Goal: Information Seeking & Learning: Find specific fact

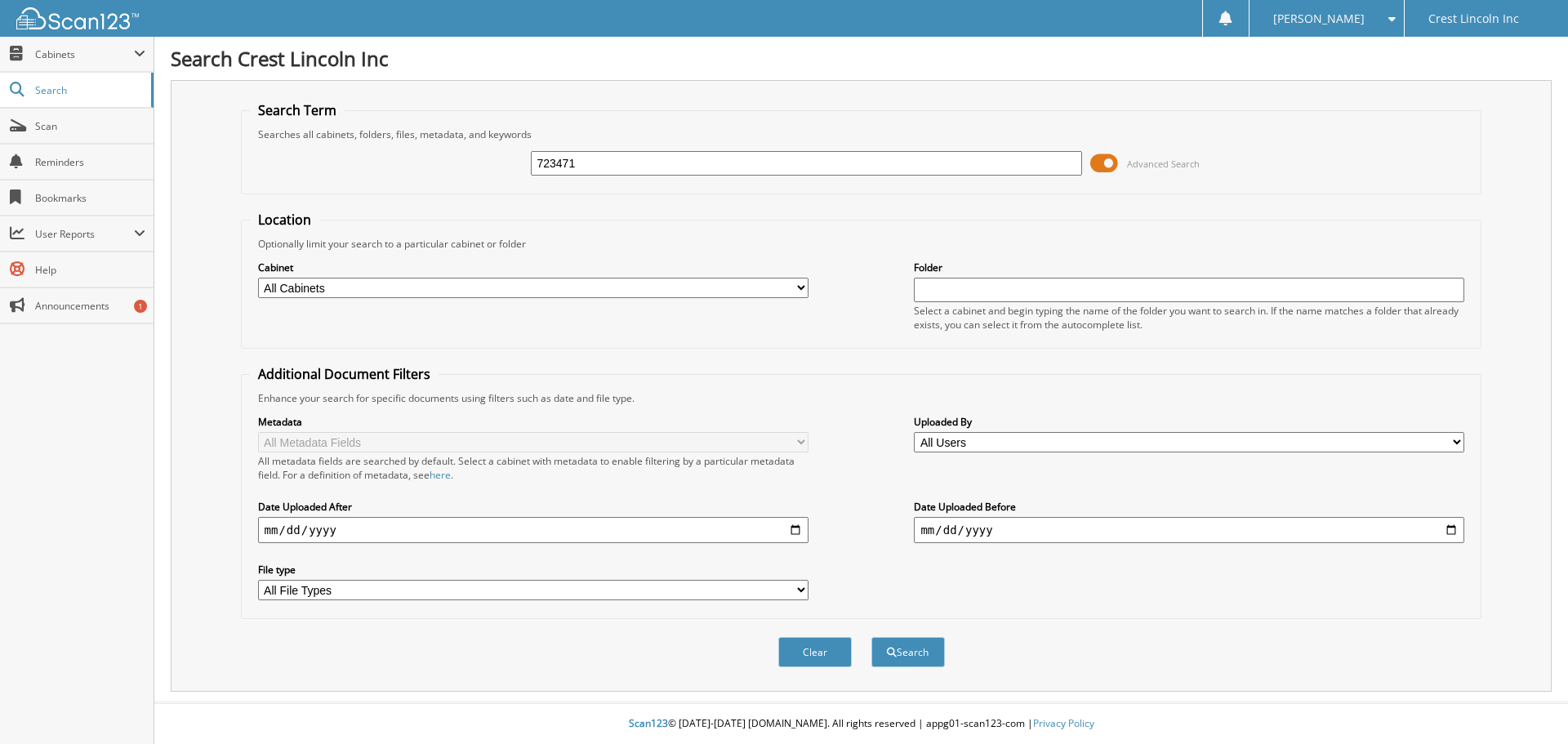
type input "723471"
click at [871, 637] on button "Search" at bounding box center [908, 652] width 73 height 30
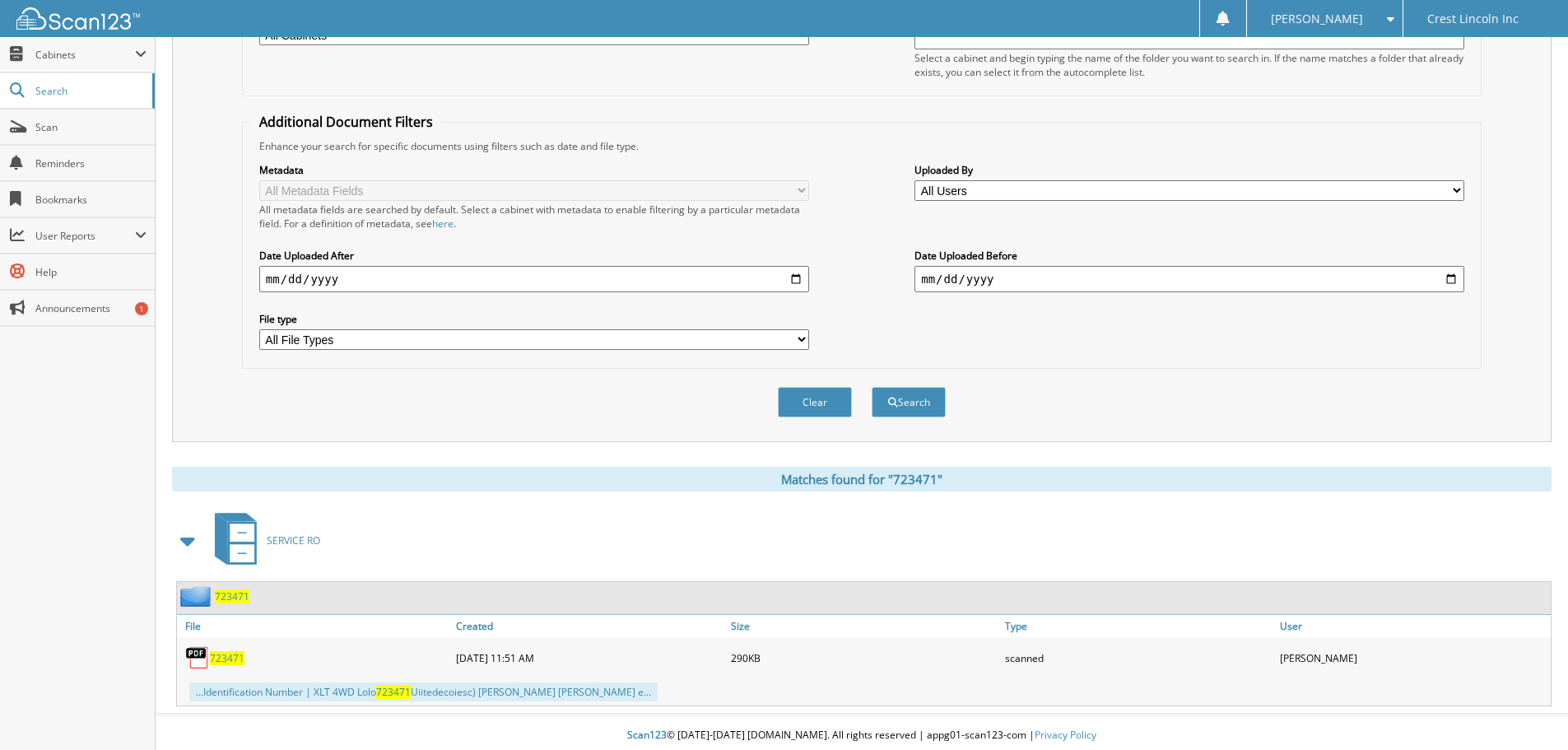
scroll to position [262, 0]
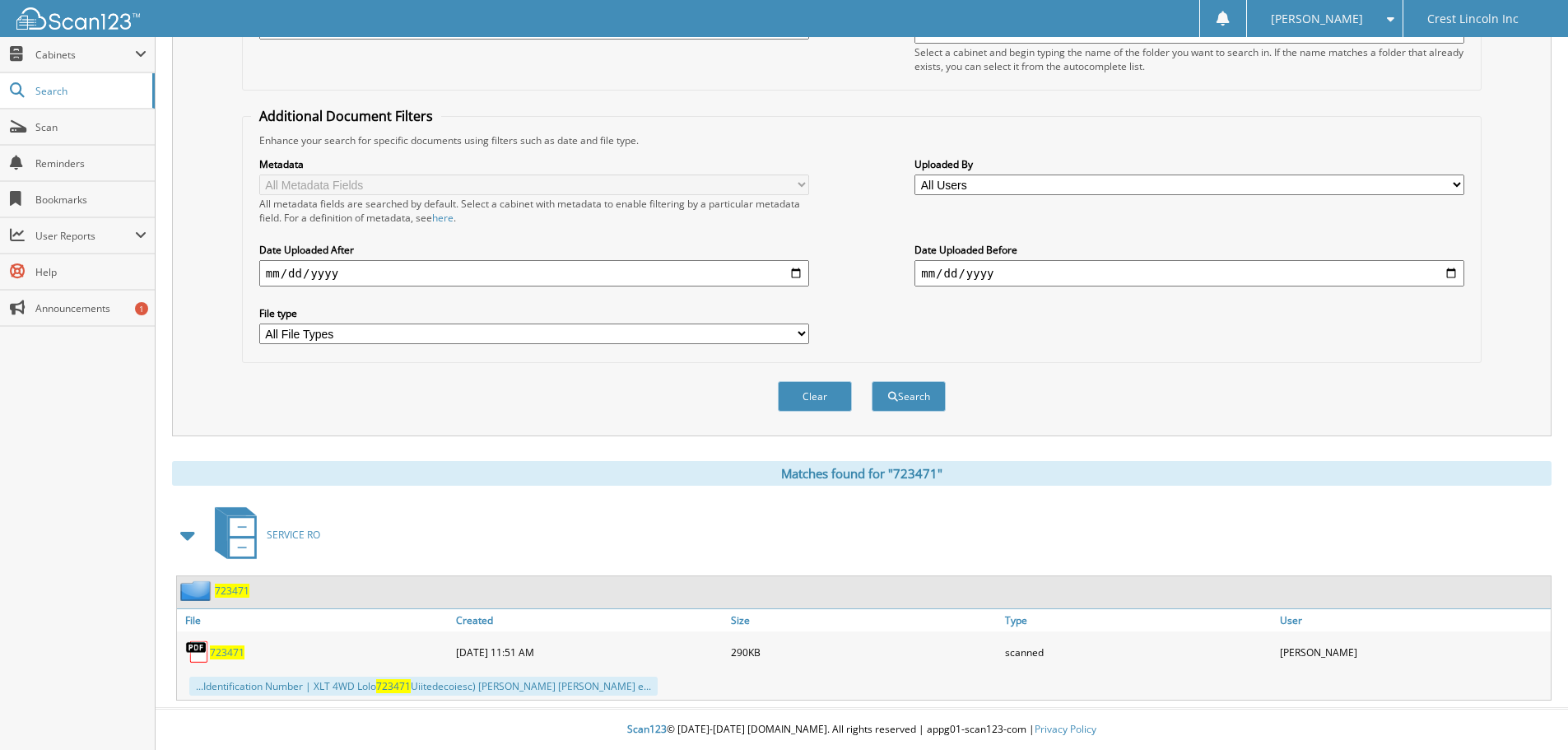
click at [231, 651] on span "723471" at bounding box center [226, 653] width 34 height 14
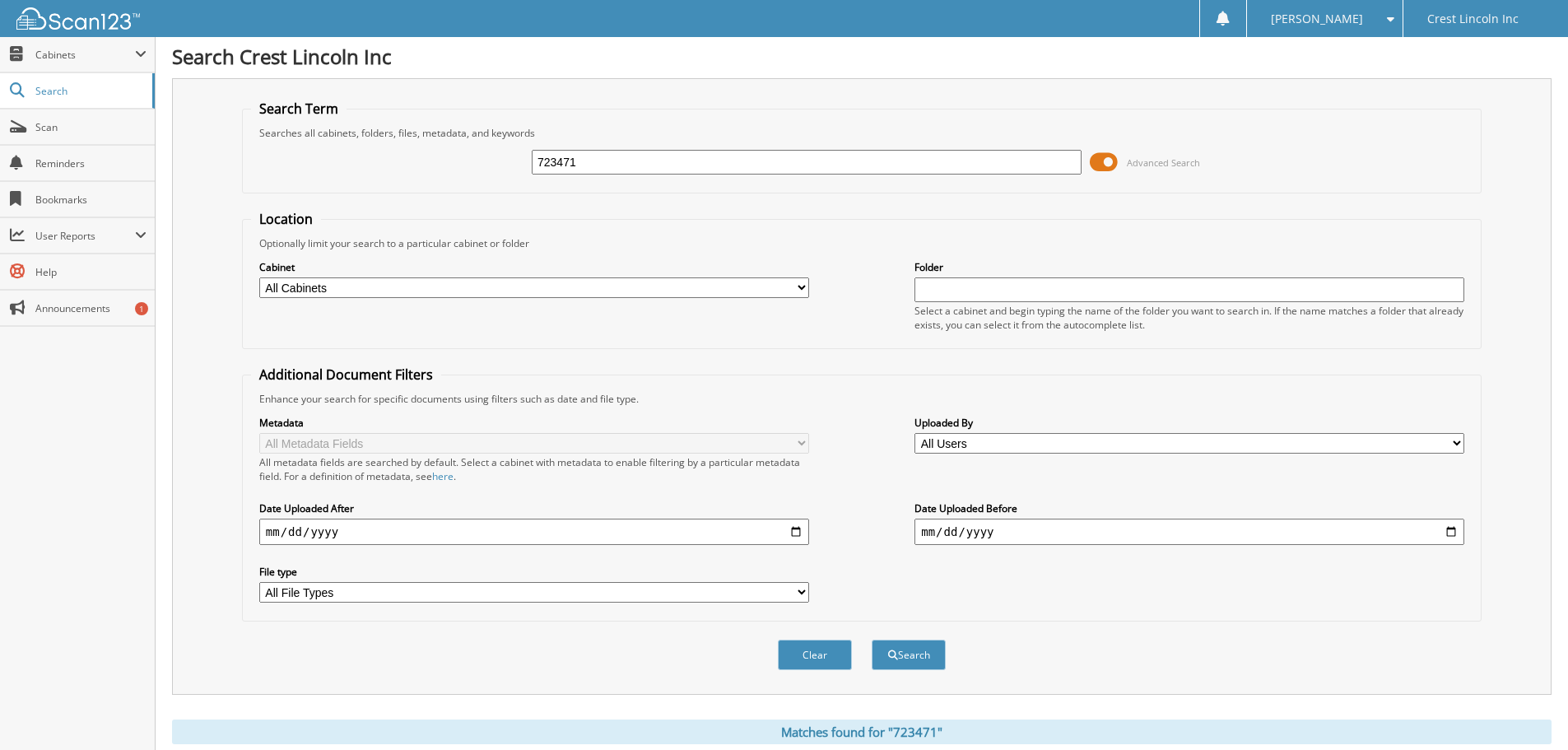
scroll to position [0, 0]
drag, startPoint x: 615, startPoint y: 159, endPoint x: 428, endPoint y: 195, distance: 190.4
click at [428, 195] on fieldset "Search Term Searches all cabinets, folders, files, metadata, and keywords 72347…" at bounding box center [862, 149] width 1239 height 94
type input "722789"
click at [872, 643] on button "Search" at bounding box center [909, 658] width 74 height 30
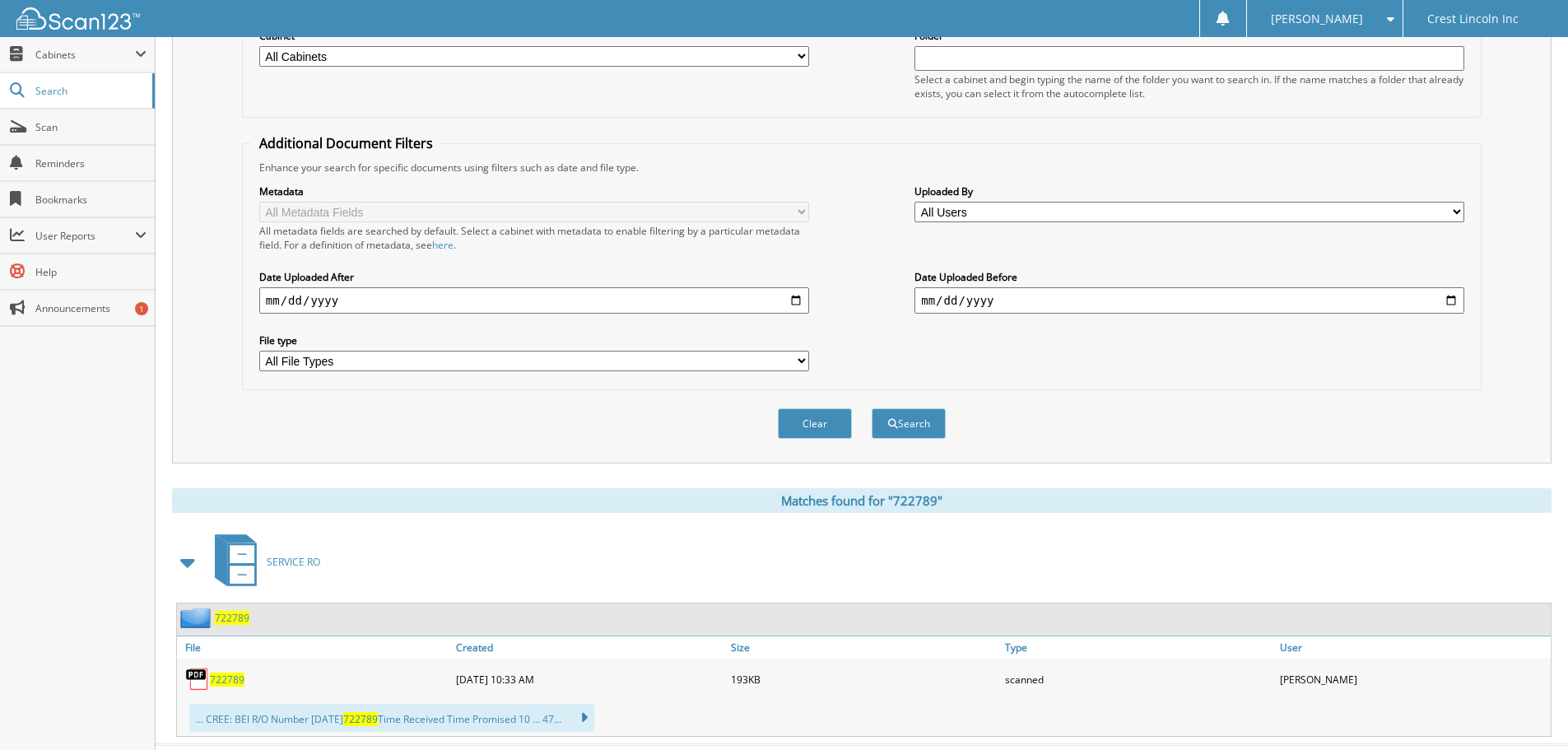
scroll to position [271, 0]
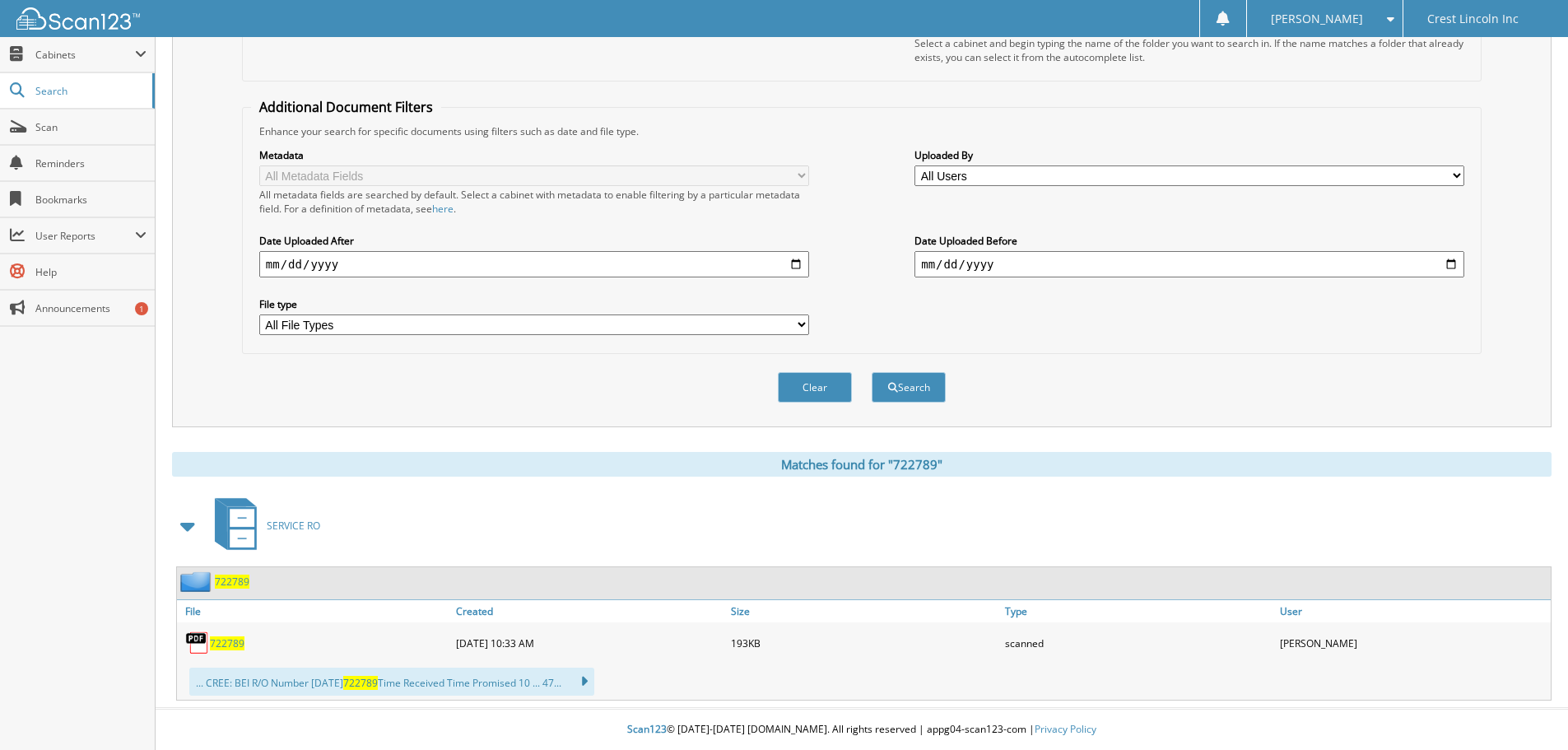
click at [224, 643] on span "722789" at bounding box center [226, 643] width 34 height 14
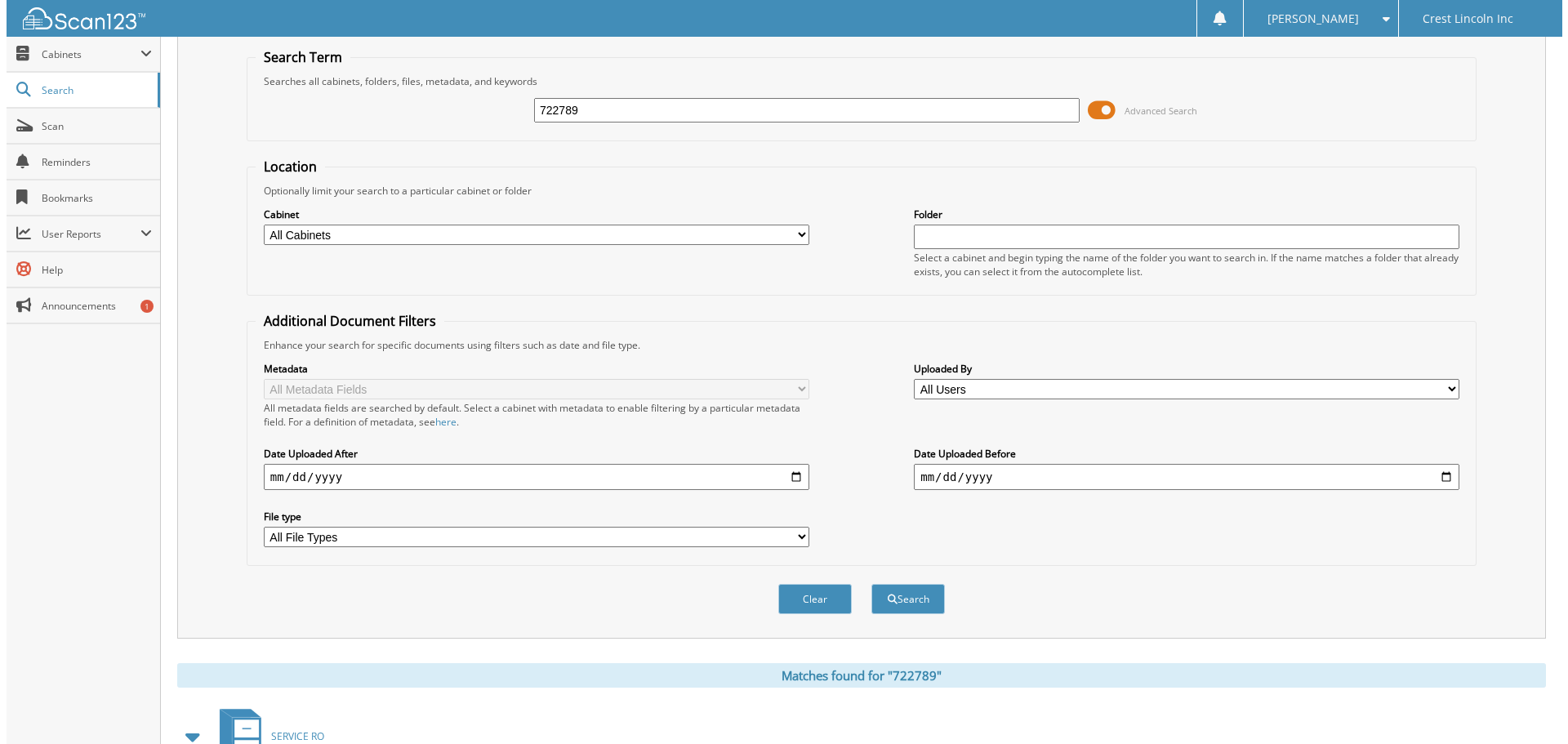
scroll to position [0, 0]
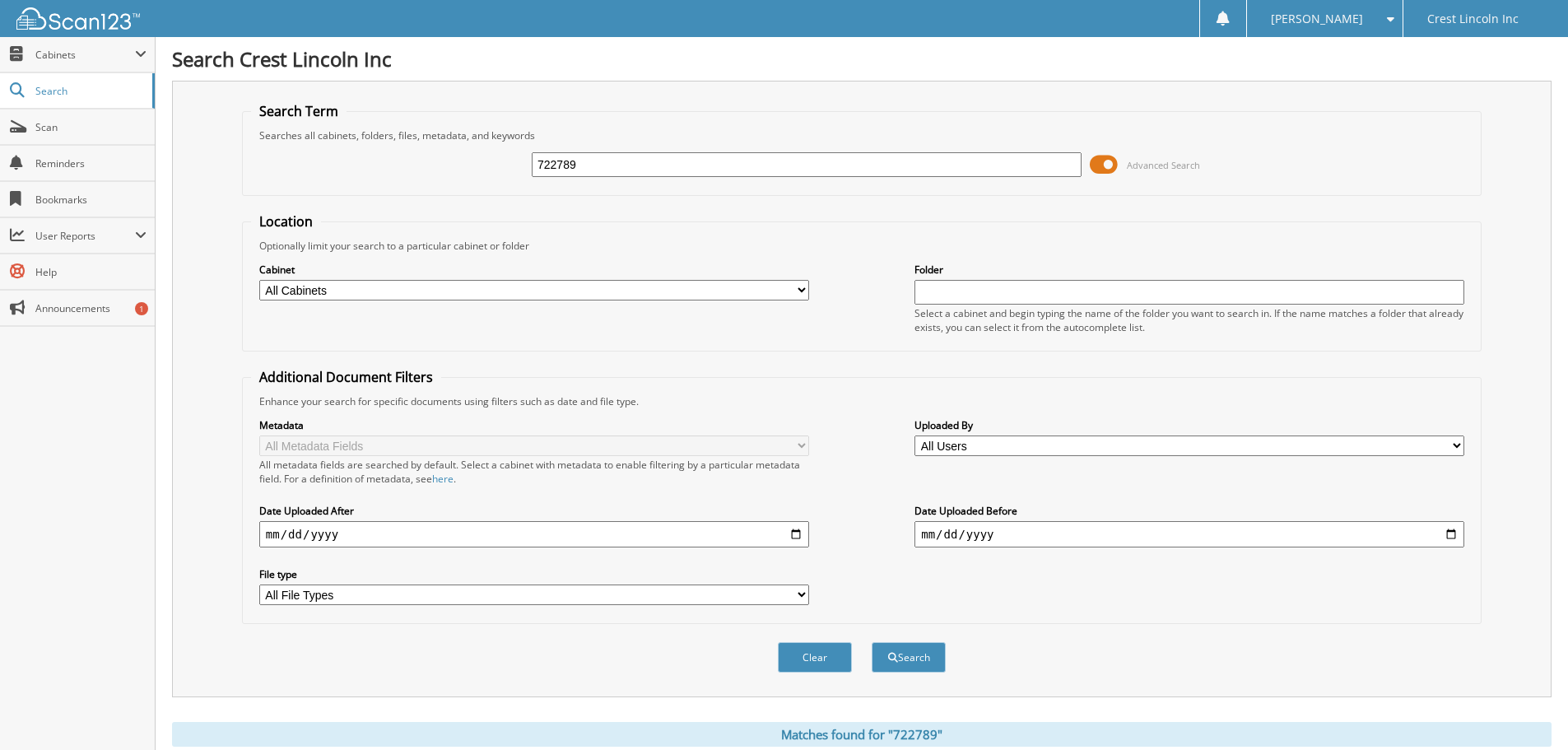
click at [1107, 164] on span at bounding box center [1103, 164] width 28 height 24
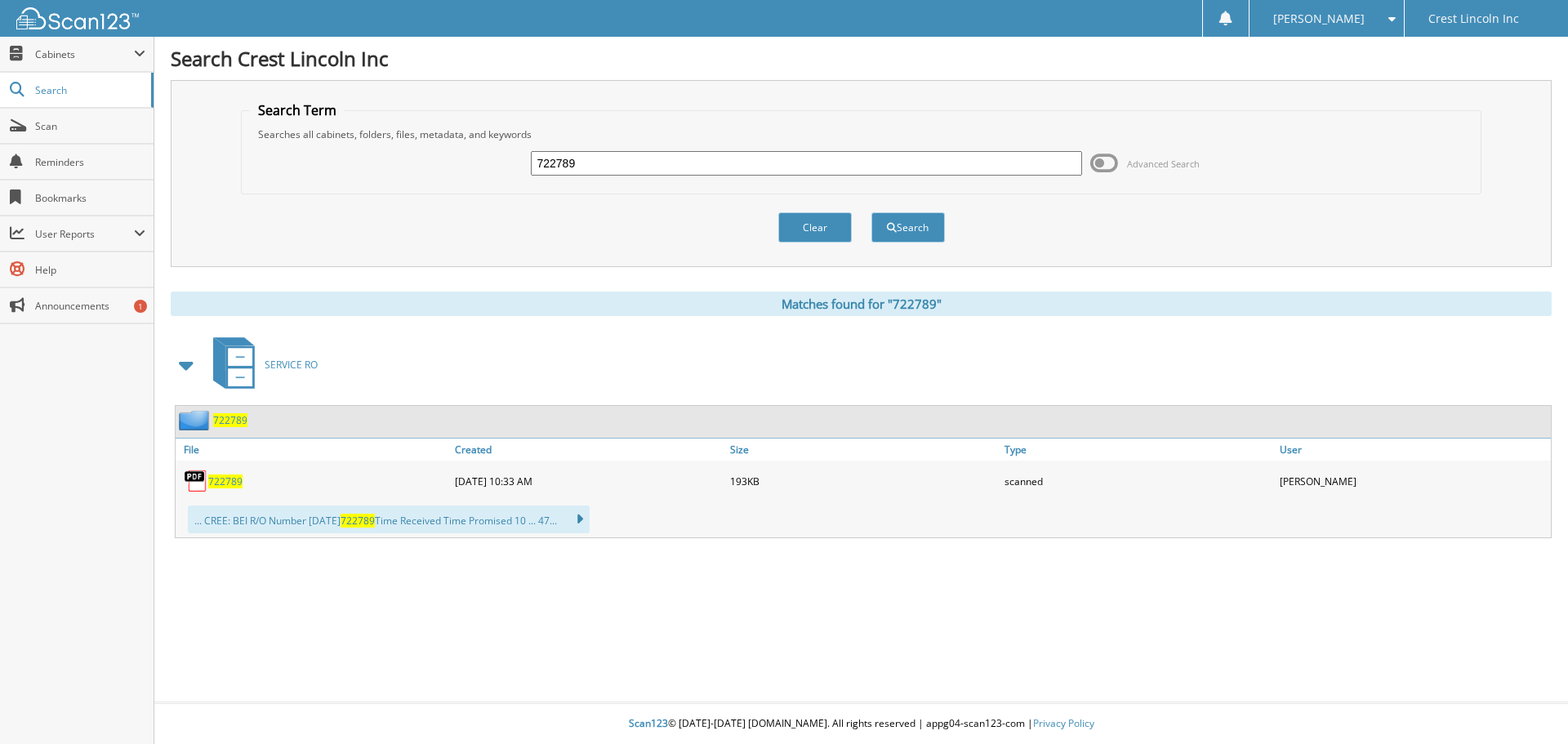
drag, startPoint x: 557, startPoint y: 161, endPoint x: 471, endPoint y: 167, distance: 86.2
click at [471, 167] on div "722789 Advanced Search" at bounding box center [861, 163] width 1224 height 44
type input "722868"
click at [898, 228] on button "Search" at bounding box center [908, 227] width 73 height 30
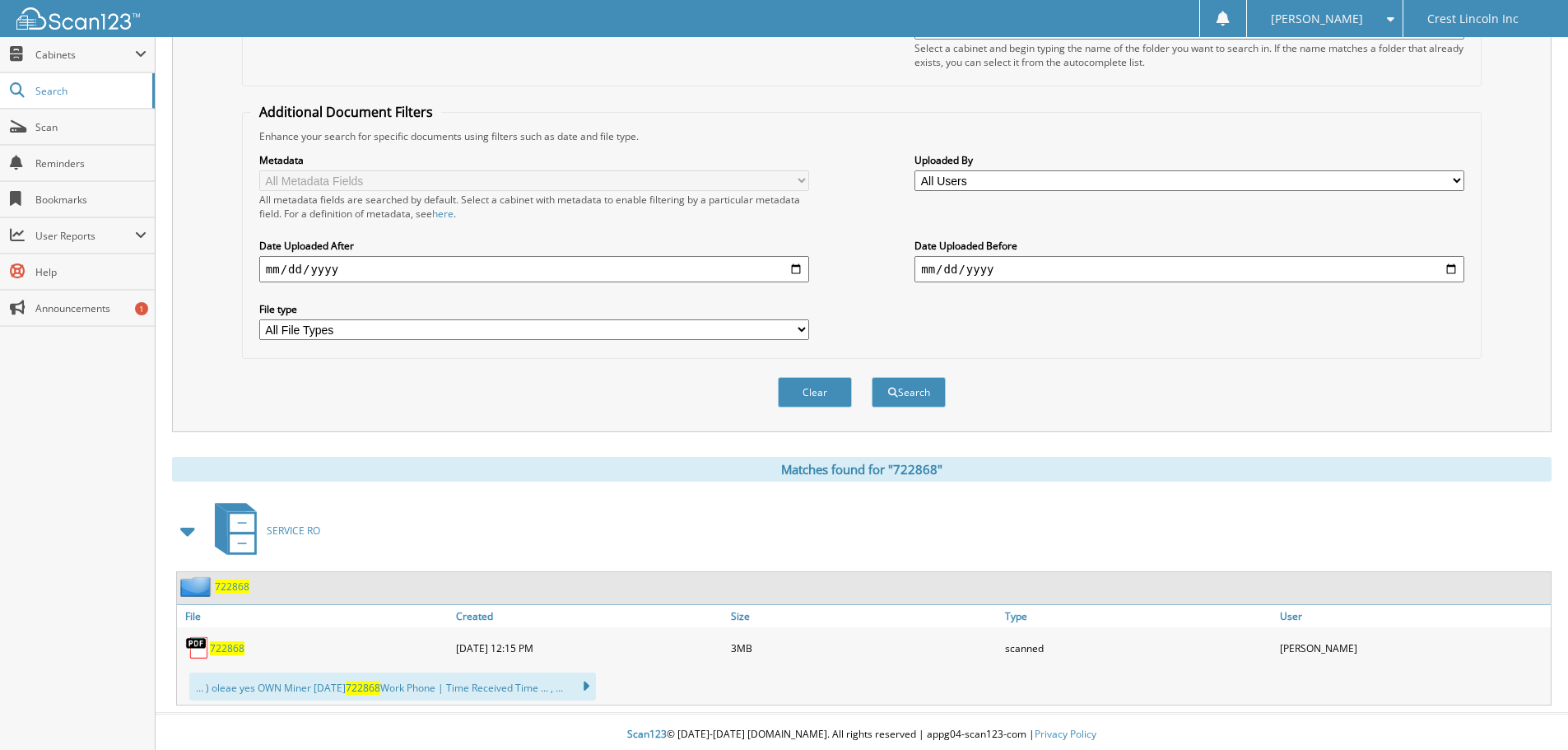
scroll to position [271, 0]
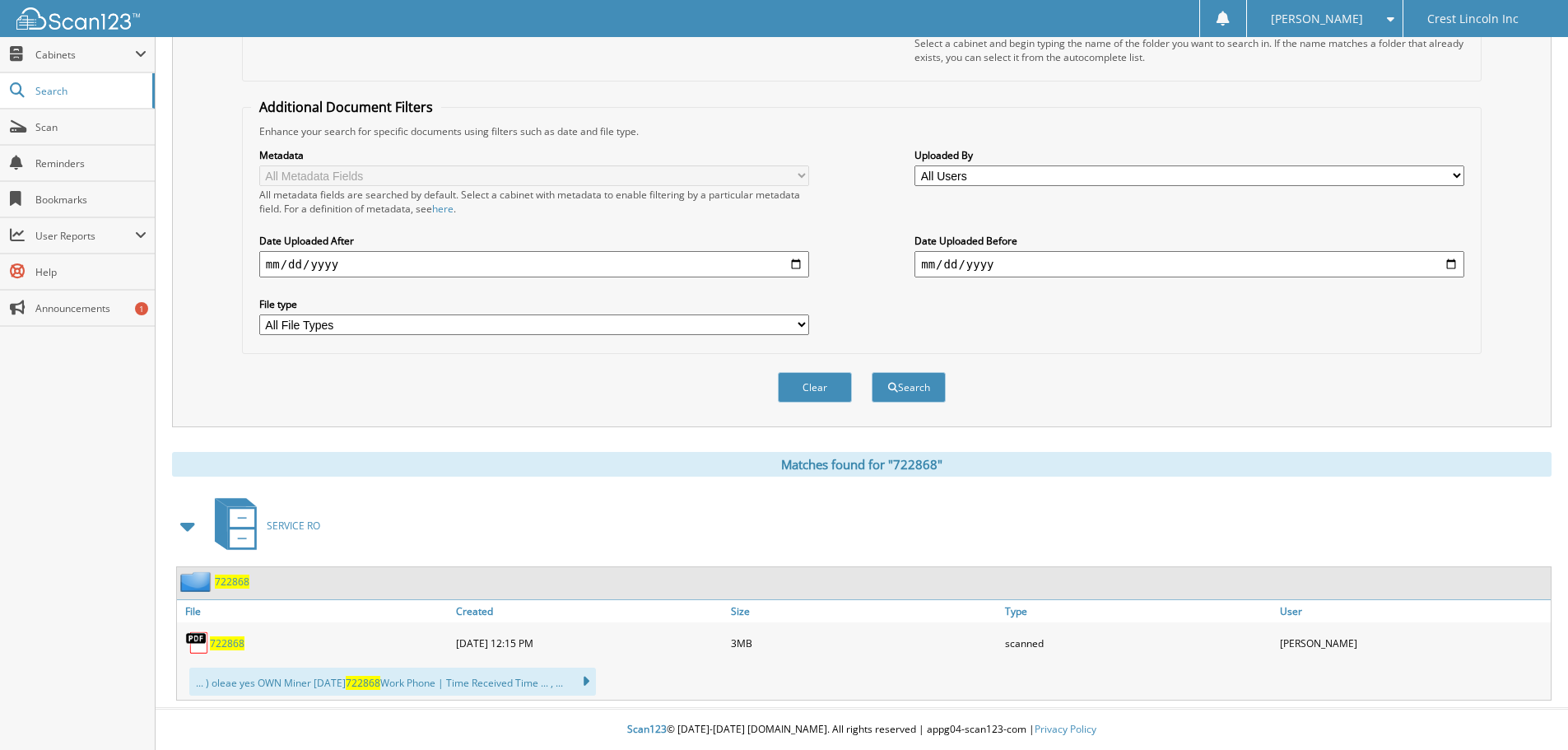
click at [228, 642] on span "722868" at bounding box center [226, 643] width 34 height 14
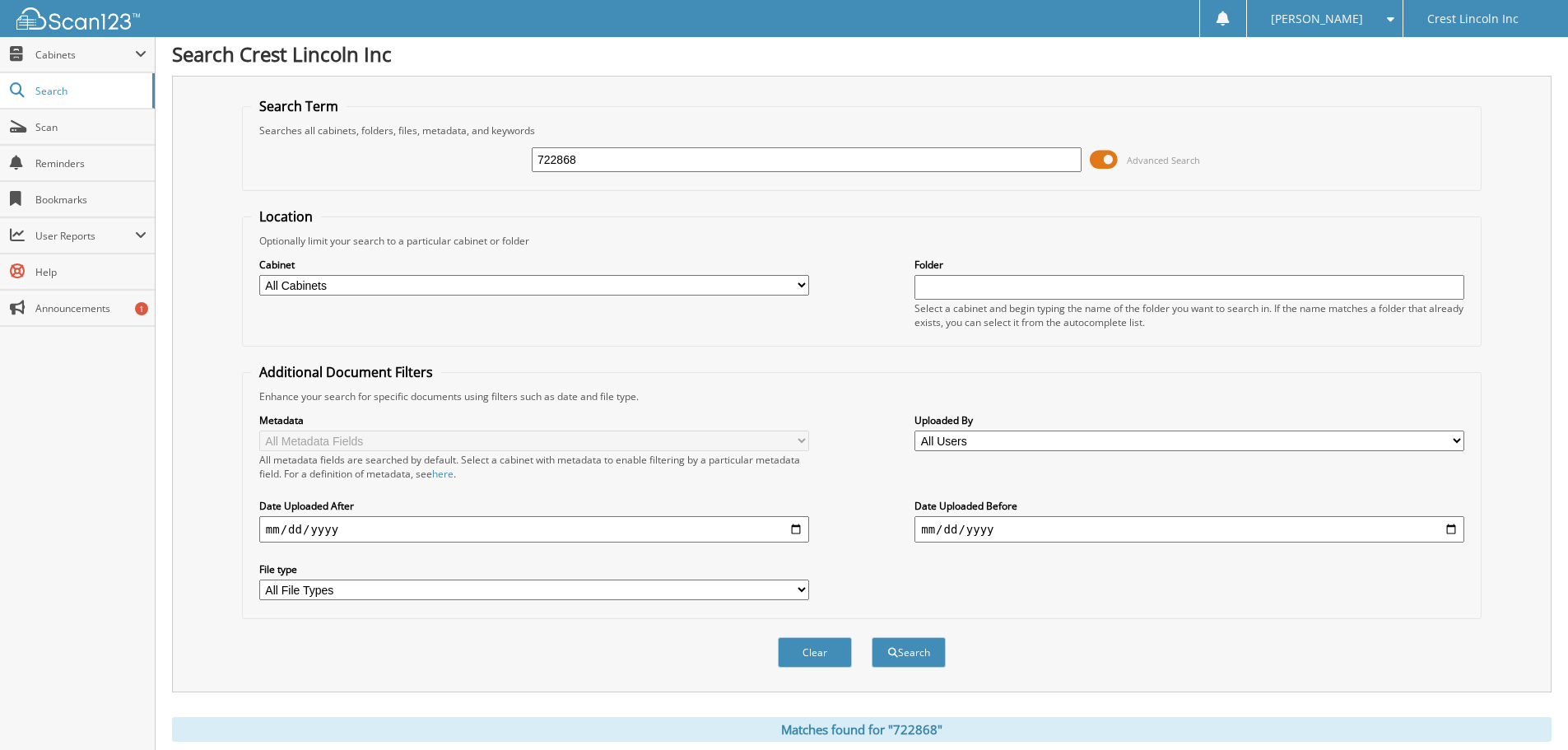
scroll to position [0, 0]
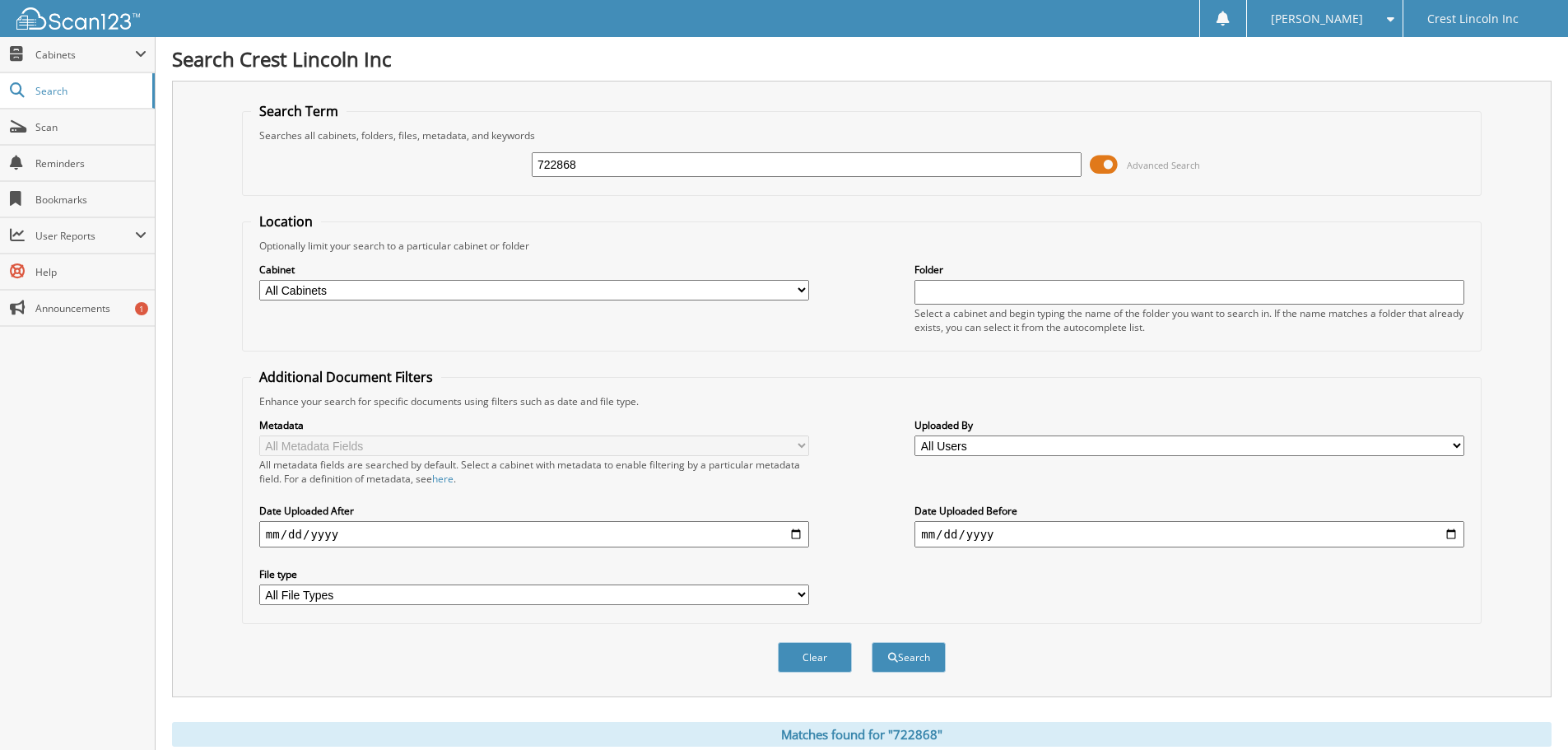
drag, startPoint x: 602, startPoint y: 167, endPoint x: 455, endPoint y: 170, distance: 147.0
click at [470, 169] on div "722868 Advanced Search" at bounding box center [861, 164] width 1222 height 44
type input "722985"
click at [872, 643] on button "Search" at bounding box center [909, 658] width 74 height 30
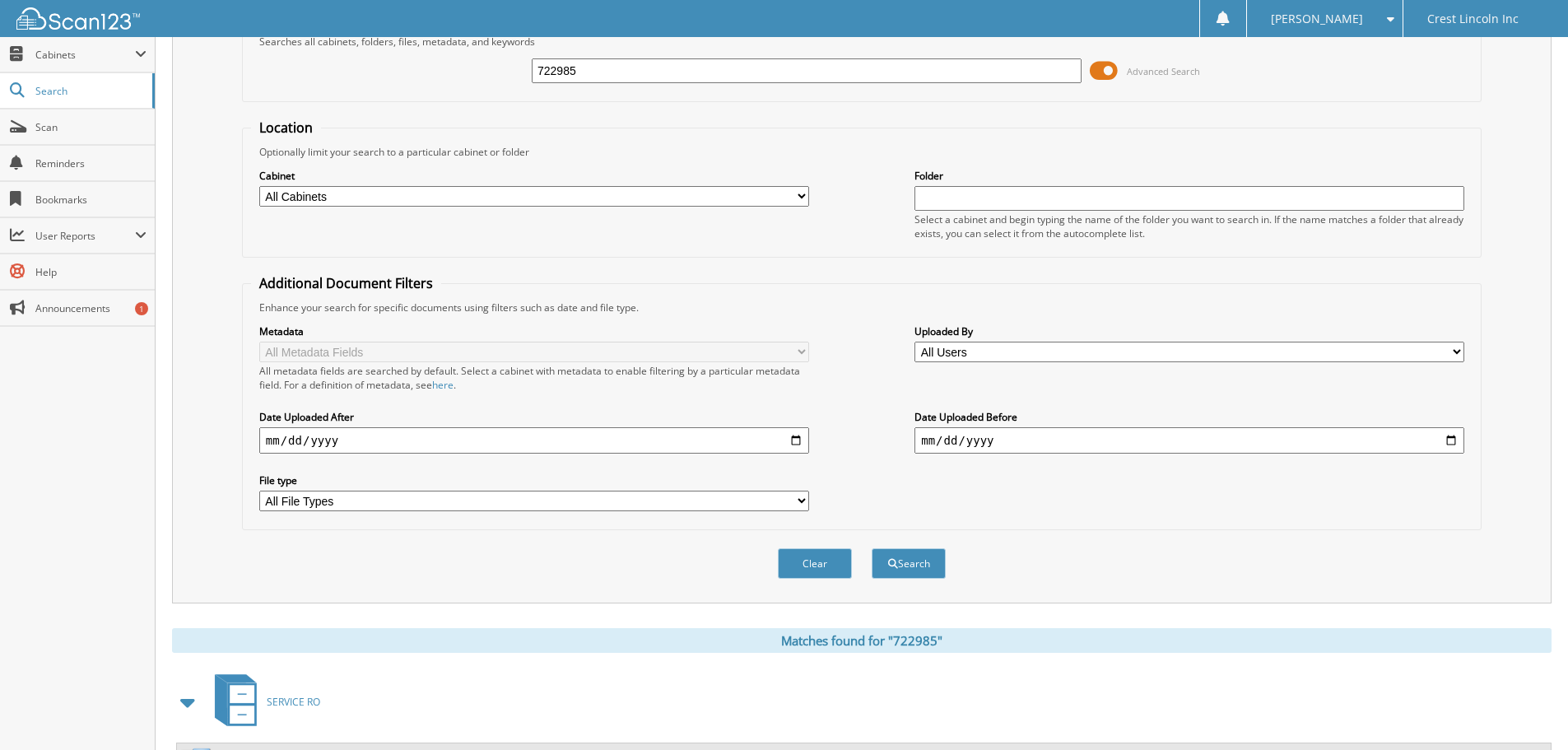
scroll to position [271, 0]
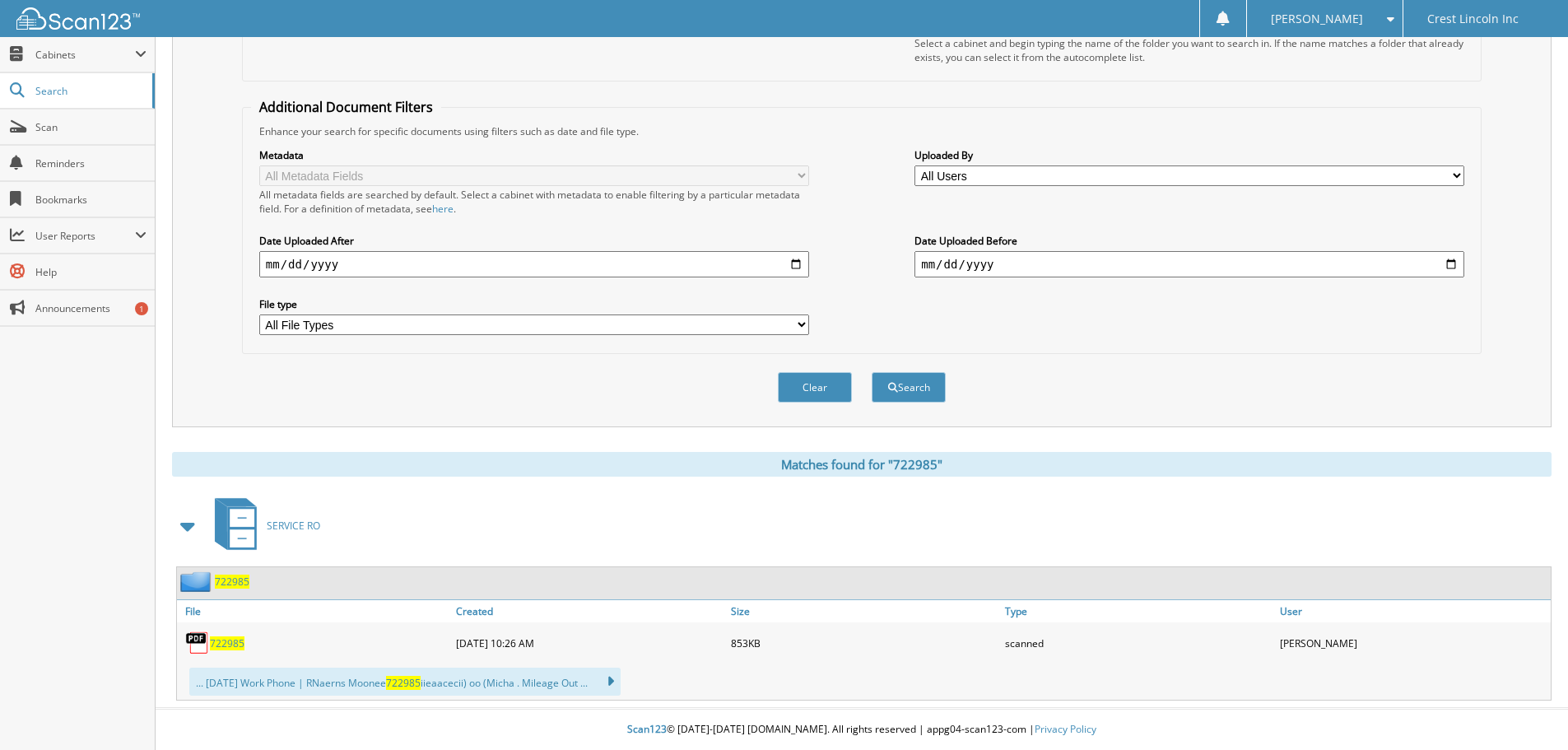
click at [226, 639] on span "722985" at bounding box center [226, 643] width 34 height 14
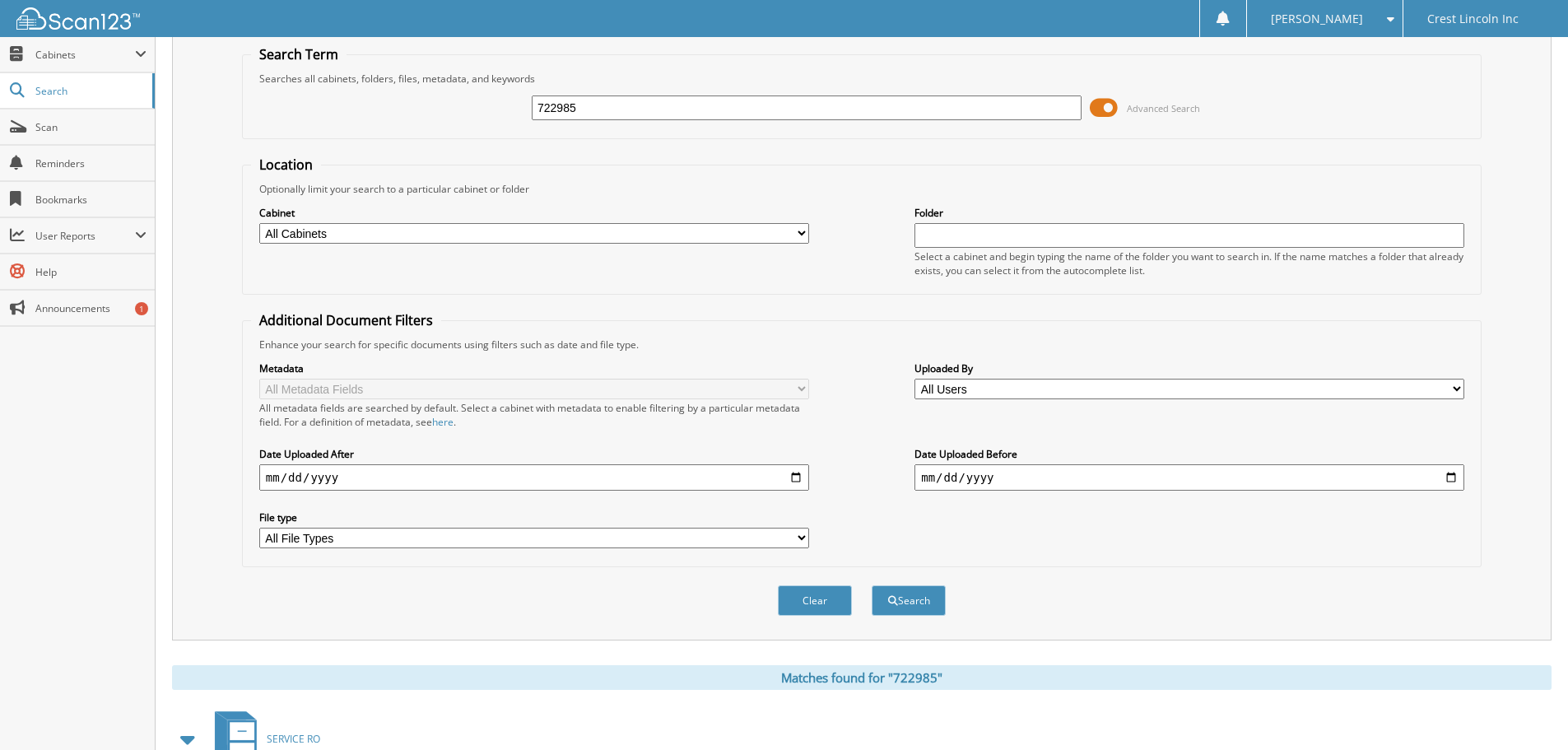
scroll to position [0, 0]
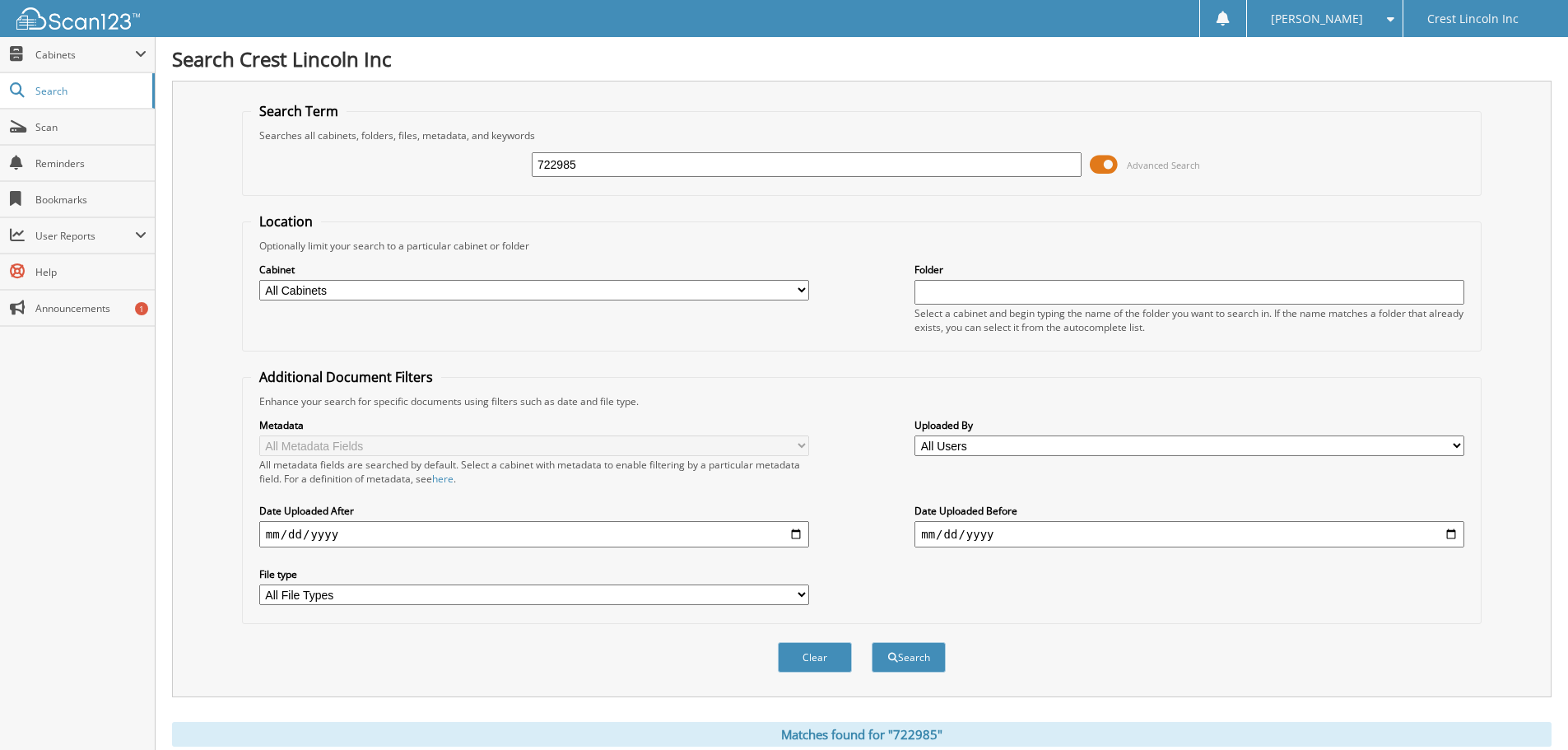
drag, startPoint x: 508, startPoint y: 178, endPoint x: 328, endPoint y: 212, distance: 183.2
click at [331, 212] on form "Search Term Searches all cabinets, folders, files, metadata, and keywords 72298…" at bounding box center [862, 397] width 1239 height 589
type input "723641"
click at [872, 643] on button "Search" at bounding box center [909, 658] width 74 height 30
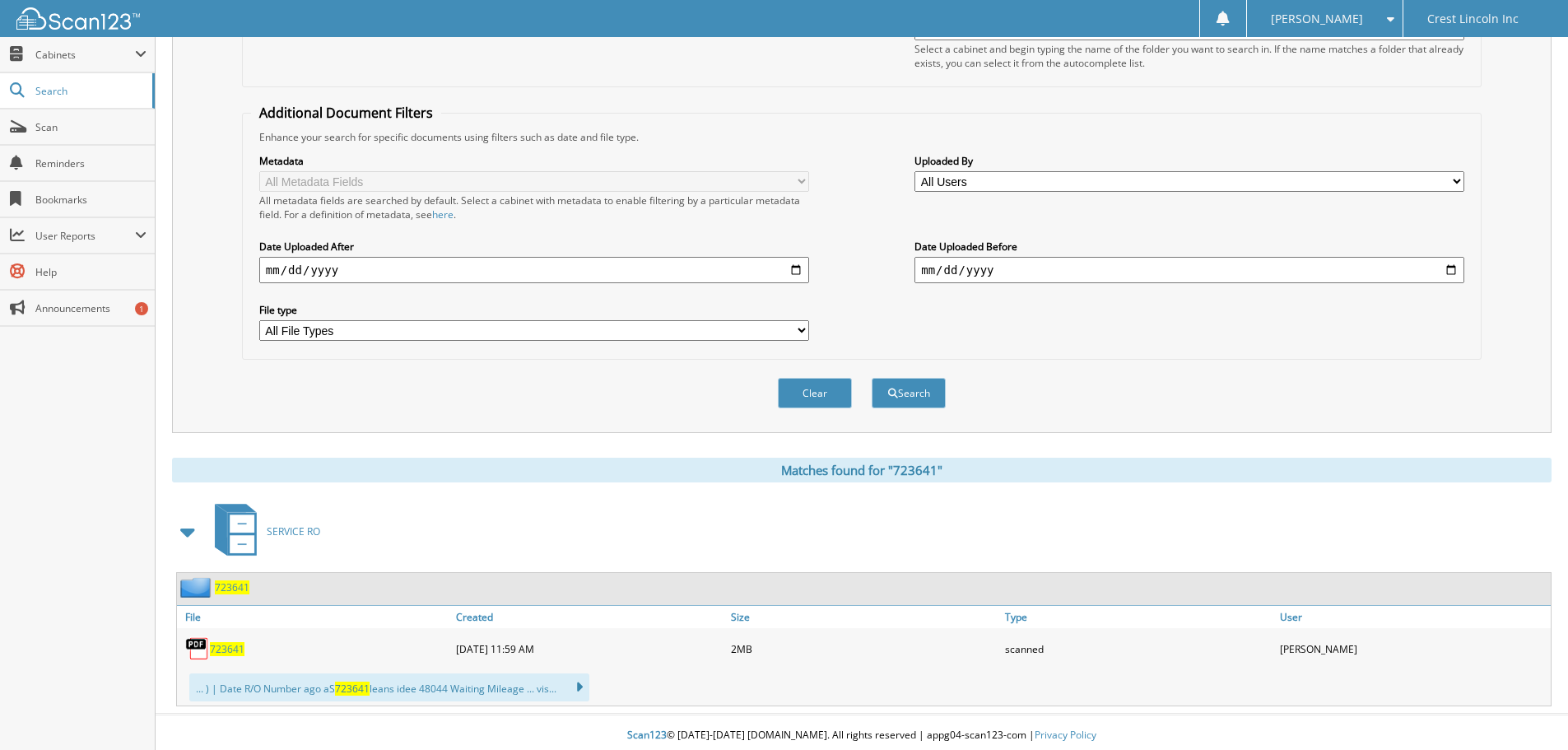
scroll to position [271, 0]
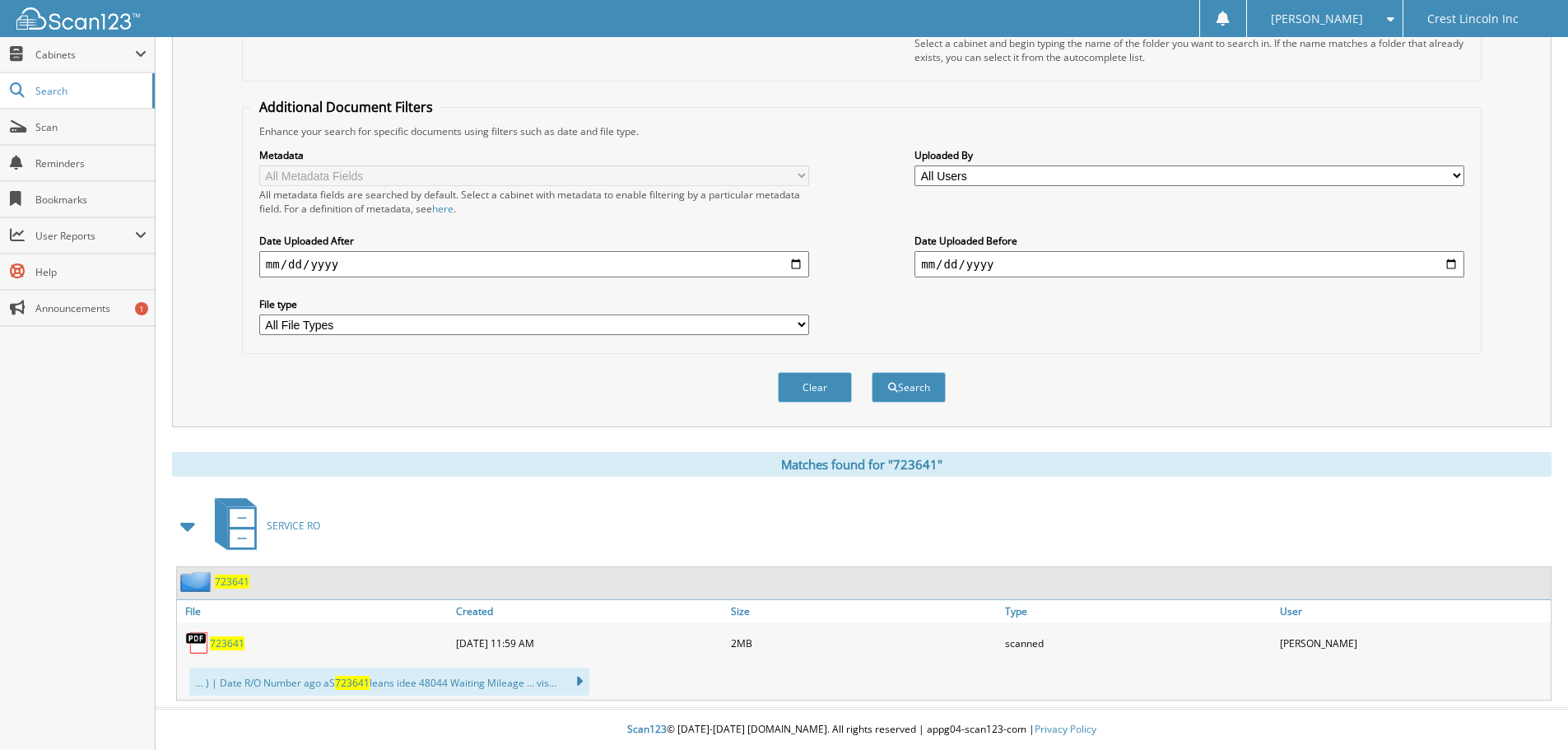
click at [226, 640] on span "723641" at bounding box center [226, 643] width 34 height 14
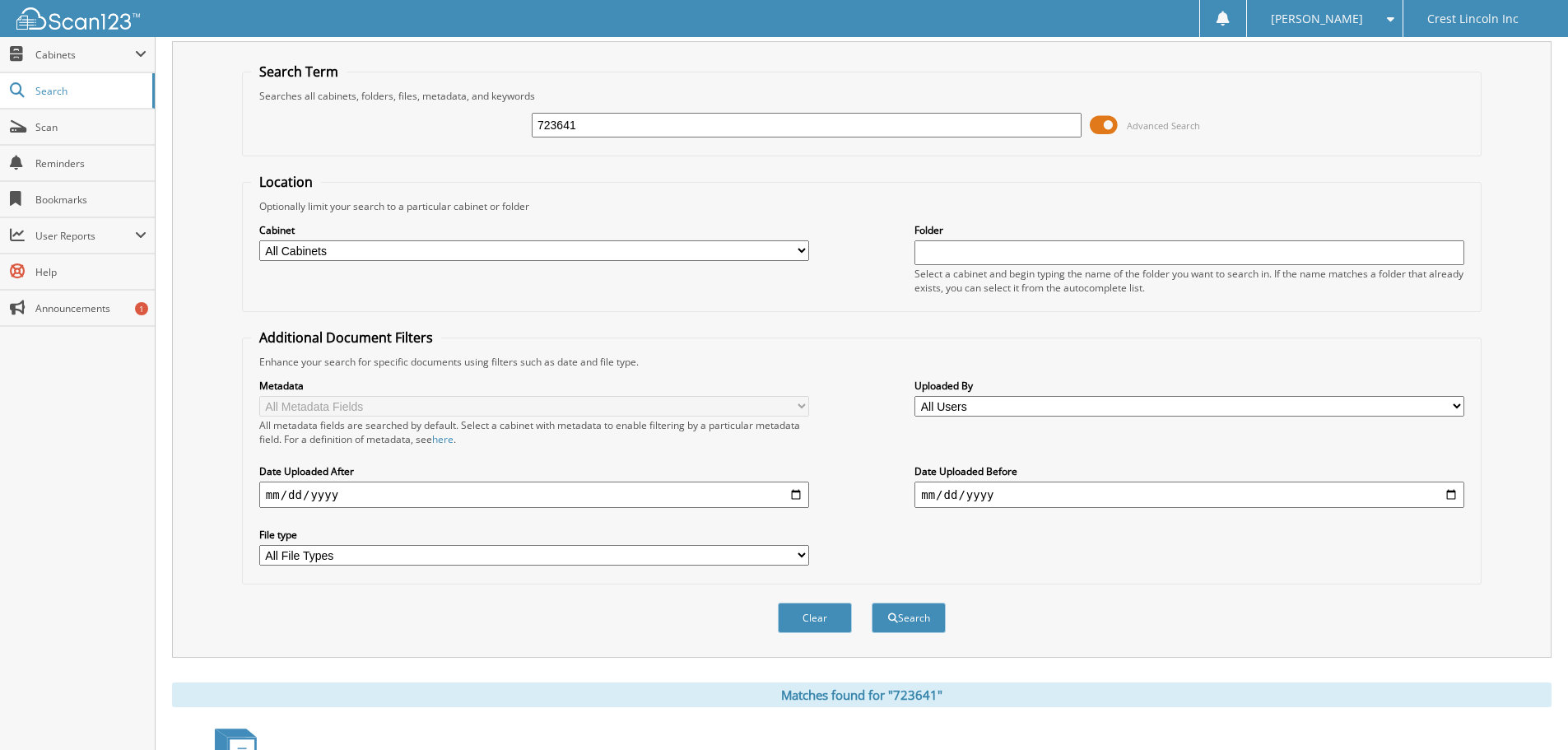
scroll to position [23, 0]
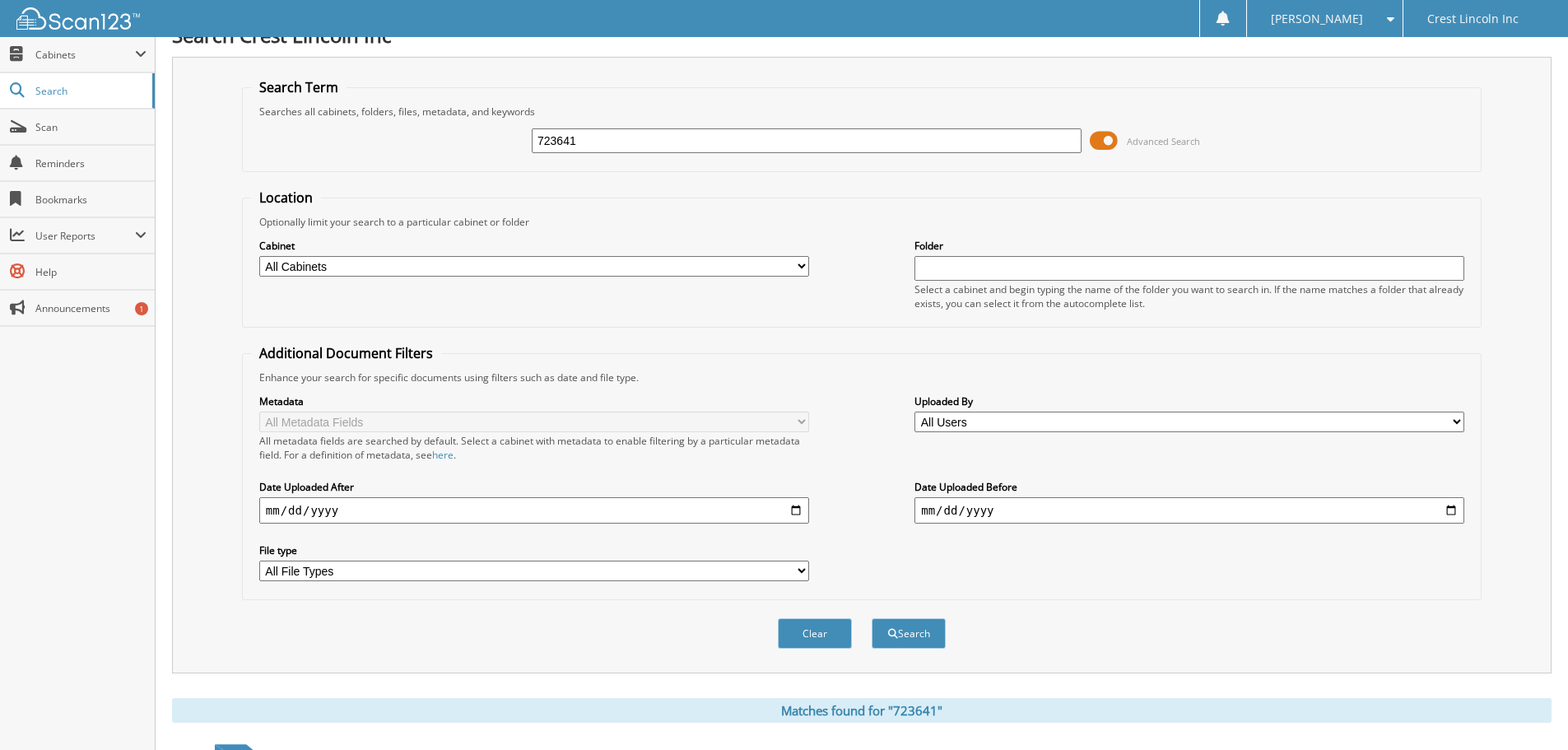
drag, startPoint x: 563, startPoint y: 138, endPoint x: 378, endPoint y: 155, distance: 185.8
click at [382, 155] on div "723641 Advanced Search" at bounding box center [861, 140] width 1222 height 44
type input "805581"
click at [872, 618] on button "Search" at bounding box center [909, 633] width 74 height 30
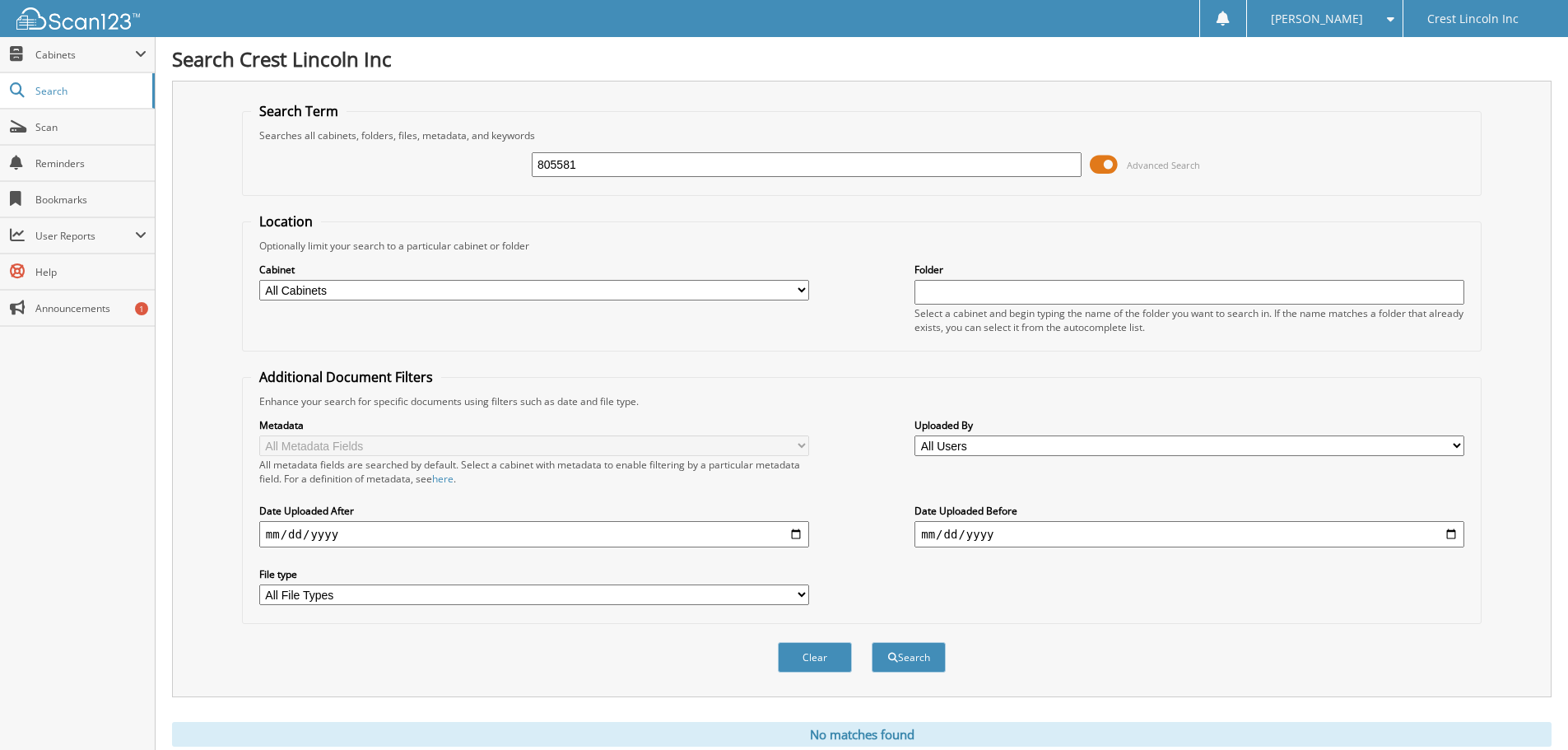
drag, startPoint x: 587, startPoint y: 166, endPoint x: 388, endPoint y: 165, distance: 199.0
click at [416, 164] on div "805581 Advanced Search" at bounding box center [861, 164] width 1222 height 44
type input "719724"
click at [872, 643] on button "Search" at bounding box center [909, 658] width 74 height 30
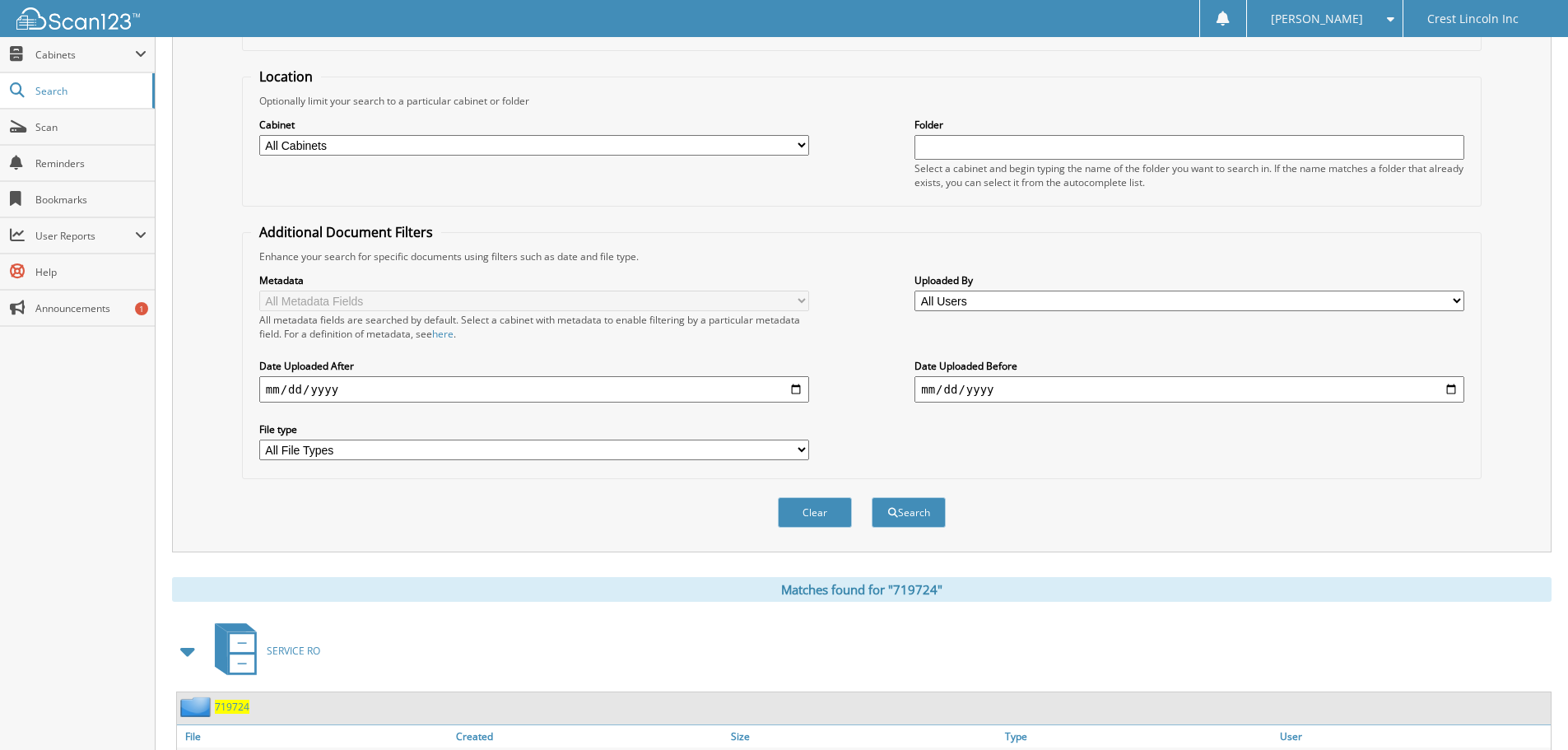
scroll to position [412, 0]
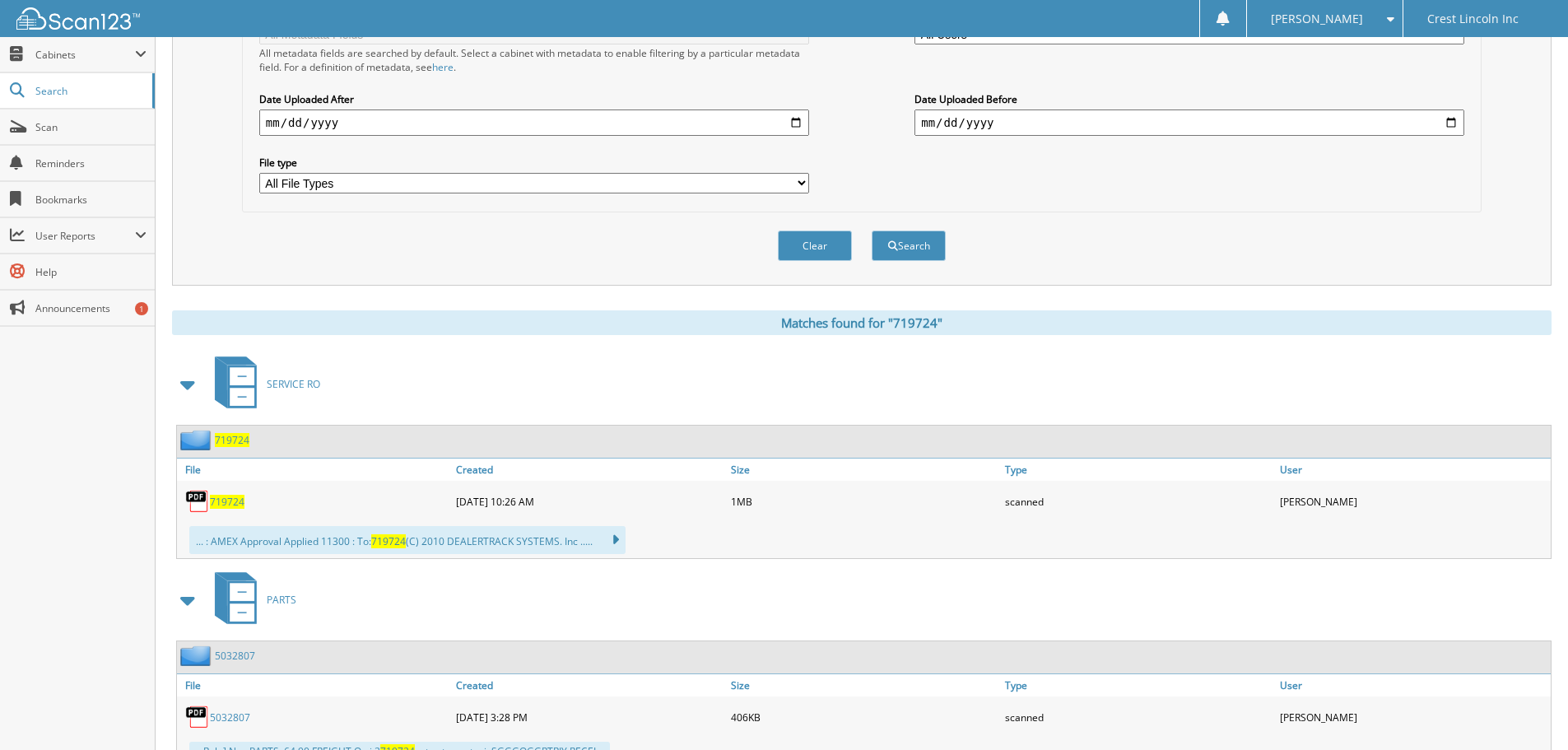
click at [221, 494] on div "719724" at bounding box center [314, 501] width 275 height 33
click at [222, 501] on span "719724" at bounding box center [226, 502] width 34 height 14
